Goal: Task Accomplishment & Management: Manage account settings

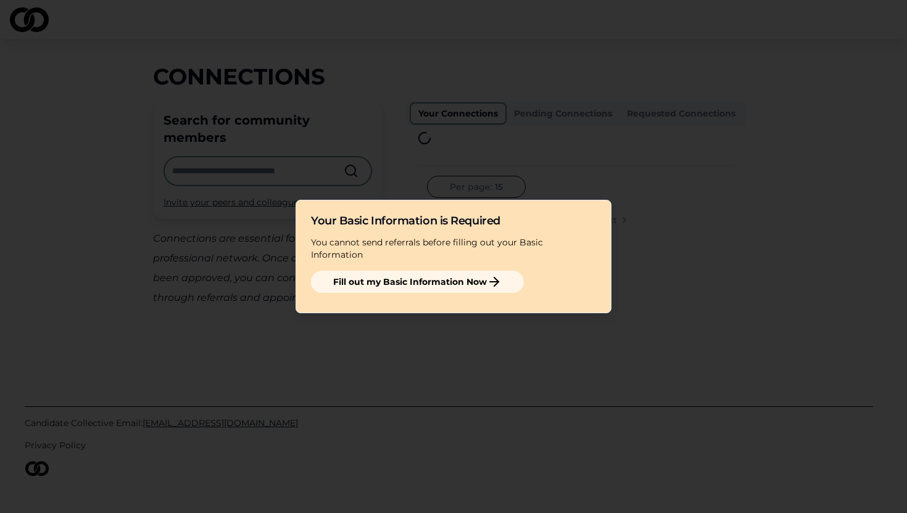
click at [455, 277] on button "Fill out my Basic Information Now" at bounding box center [417, 282] width 213 height 22
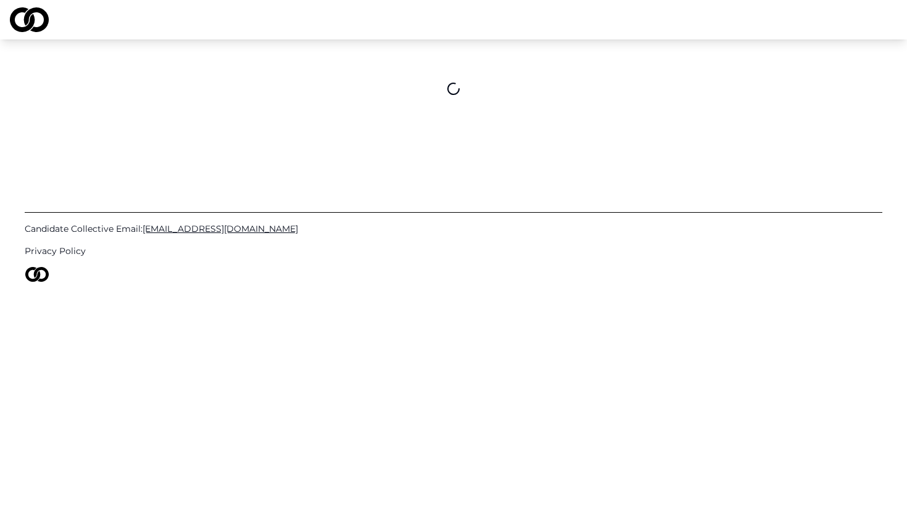
click at [28, 19] on img at bounding box center [29, 19] width 39 height 25
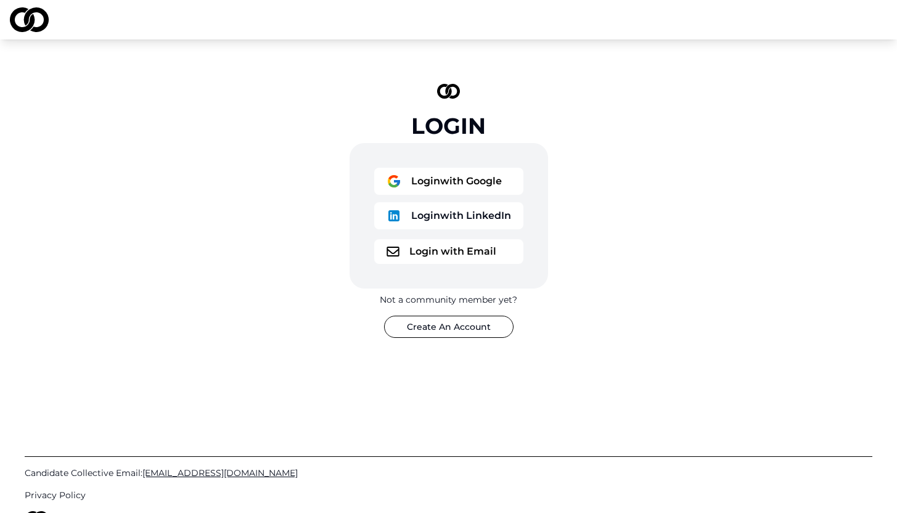
click at [423, 249] on button "Login with Email" at bounding box center [448, 251] width 149 height 25
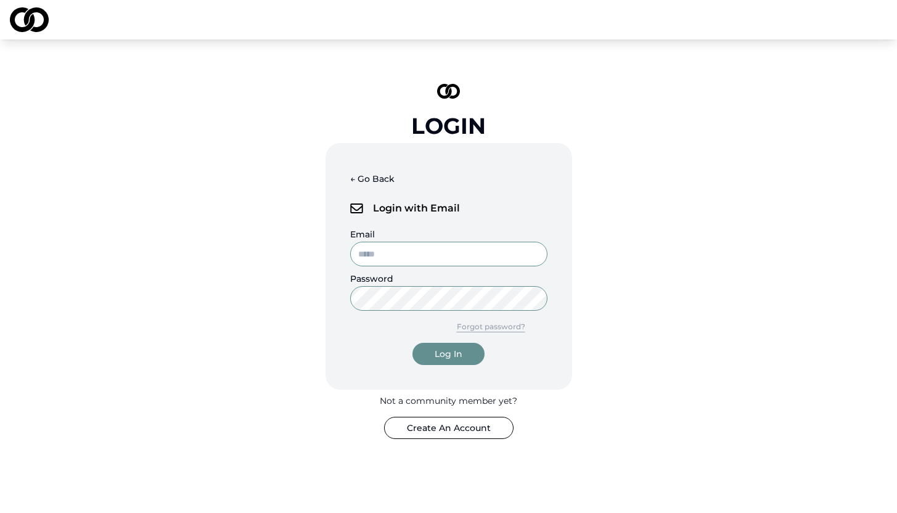
type input "**********"
click at [448, 353] on div "Log In" at bounding box center [449, 354] width 28 height 12
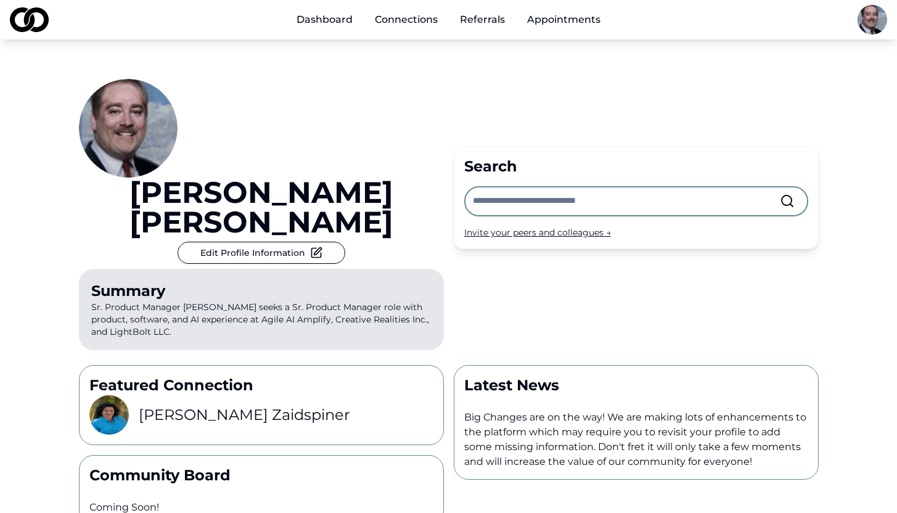
click at [868, 18] on html "Dashboard Connections Referrals Appointments [PERSON_NAME] Edit Profile Informa…" at bounding box center [448, 256] width 897 height 513
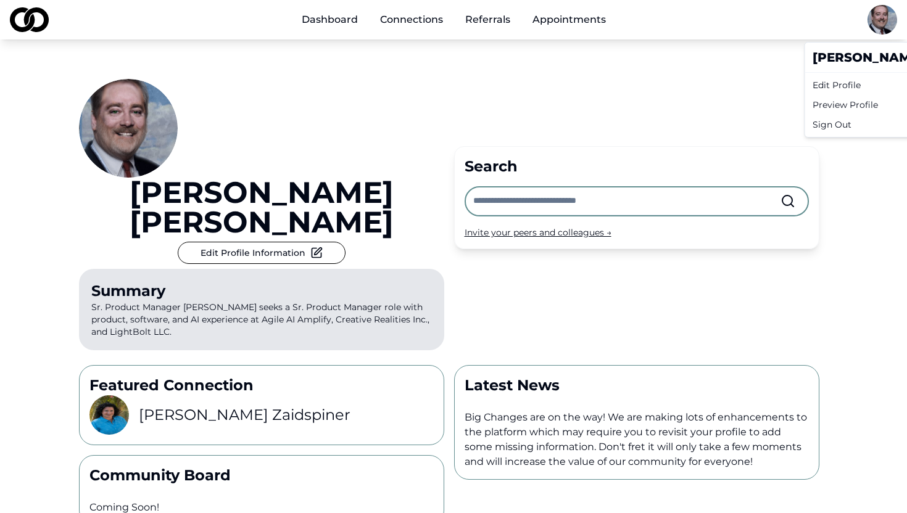
click at [833, 83] on div "Edit Profile" at bounding box center [925, 85] width 236 height 20
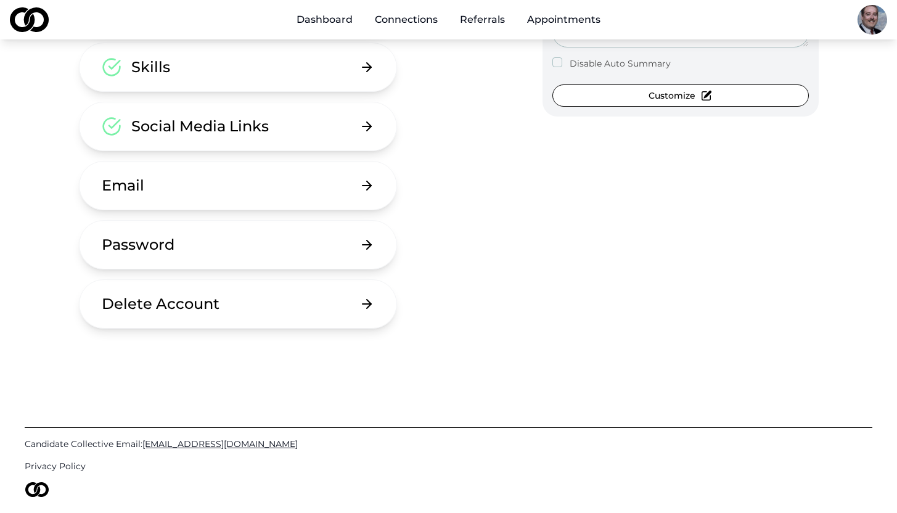
scroll to position [267, 0]
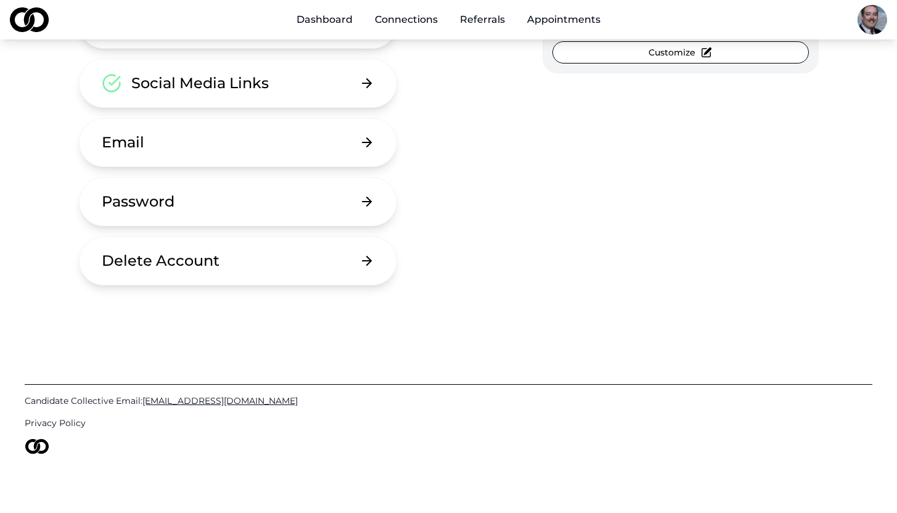
click at [364, 255] on button "Delete Account" at bounding box center [238, 260] width 319 height 49
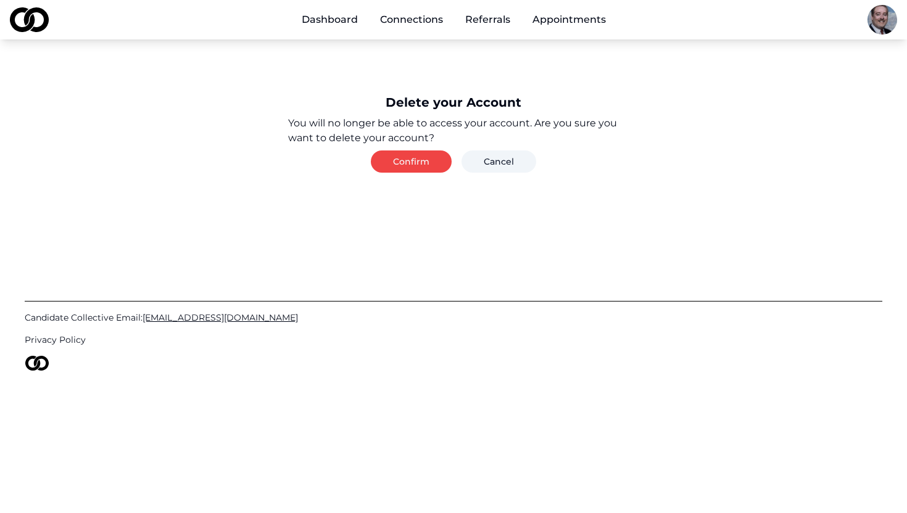
click at [411, 160] on button "Confirm" at bounding box center [411, 161] width 81 height 22
